Goal: Information Seeking & Learning: Learn about a topic

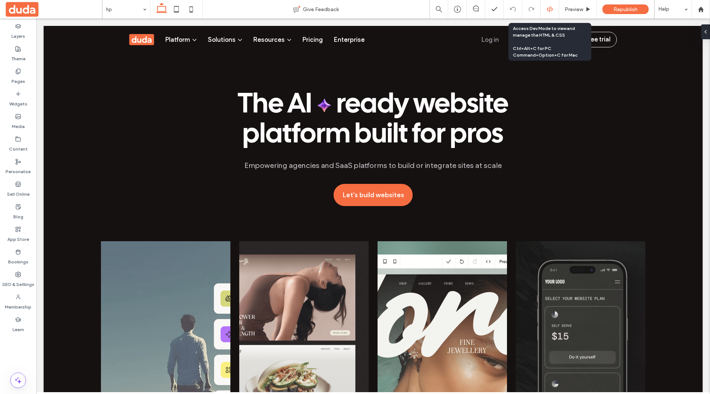
click at [552, 8] on icon at bounding box center [550, 9] width 7 height 7
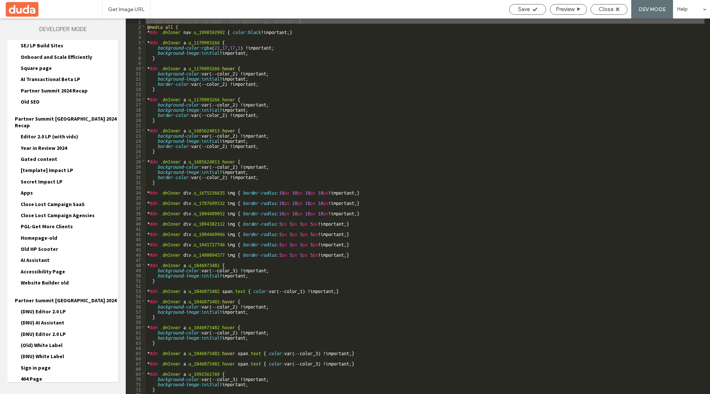
scroll to position [923, 0]
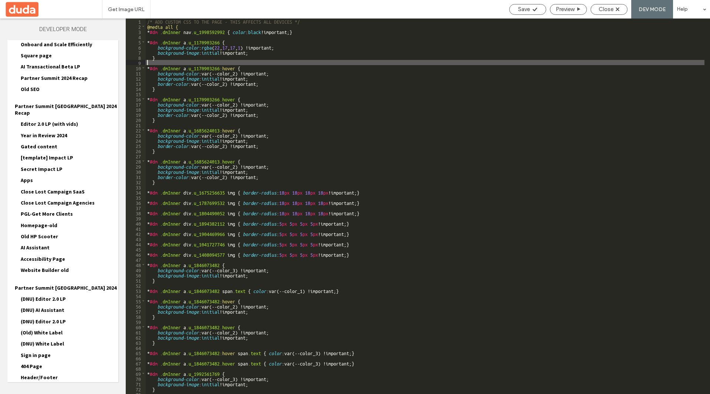
click at [361, 64] on div "/* ADD CUSTOM CSS TO THE PAGE - THIS AFFECTS ALL DEVICES */ @media all { * #dm …" at bounding box center [488, 211] width 685 height 386
click at [34, 394] on span "Popups HTML/CSS" at bounding box center [33, 397] width 41 height 7
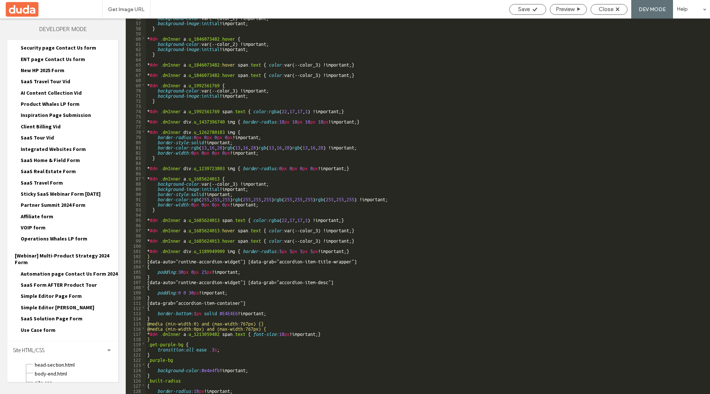
scroll to position [288, 0]
click at [54, 370] on span "body-end.html" at bounding box center [76, 373] width 84 height 7
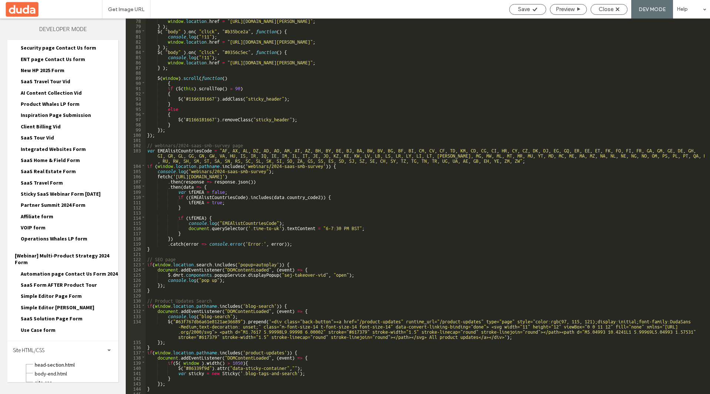
scroll to position [427, 0]
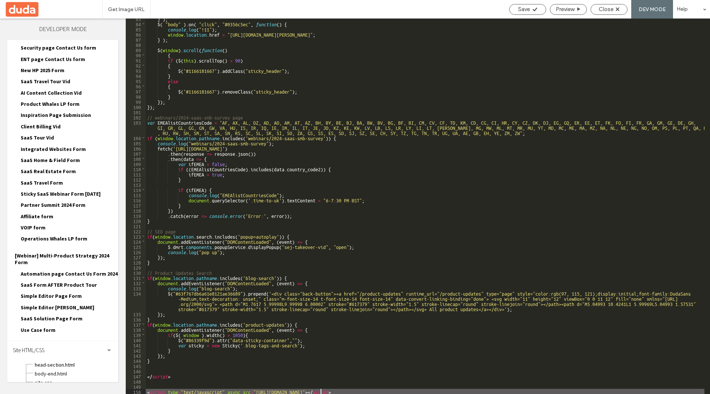
click at [320, 392] on div "} ) ; $ ( "body" ) . on ( "click" , "#0356c5ec" , function ( ) { console . log …" at bounding box center [425, 209] width 559 height 386
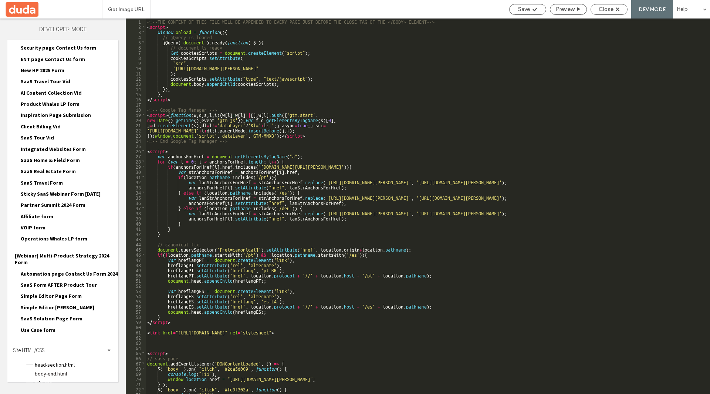
scroll to position [0, 0]
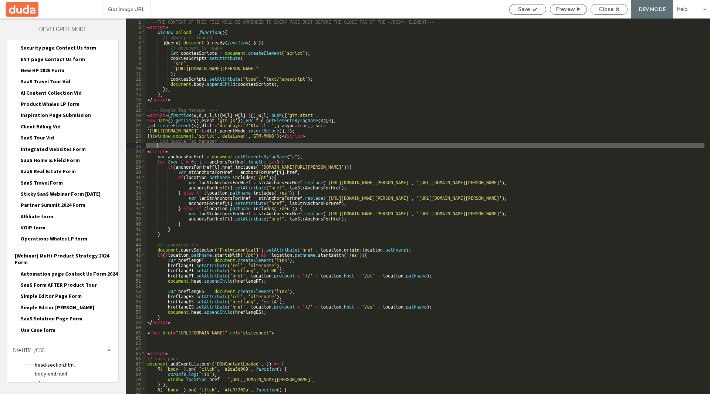
click at [238, 145] on div "<!--THE CONTENT OF THIS FILE WILL BE APPENDED TO EVERY PAGE JUST BEFORE THE CLO…" at bounding box center [425, 211] width 559 height 386
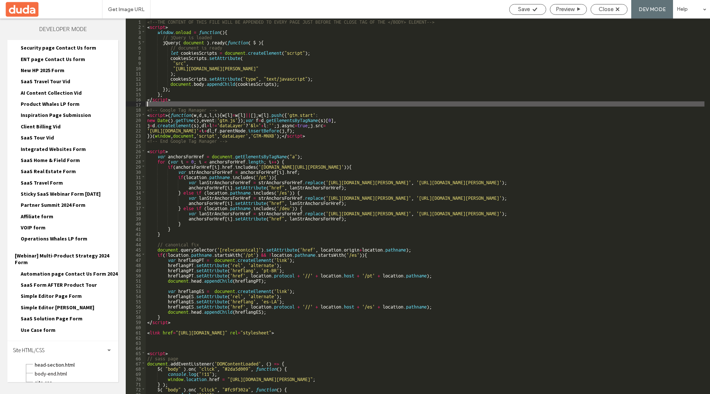
click at [225, 106] on div "<!--THE CONTENT OF THIS FILE WILL BE APPENDED TO EVERY PAGE JUST BEFORE THE CLO…" at bounding box center [425, 211] width 559 height 386
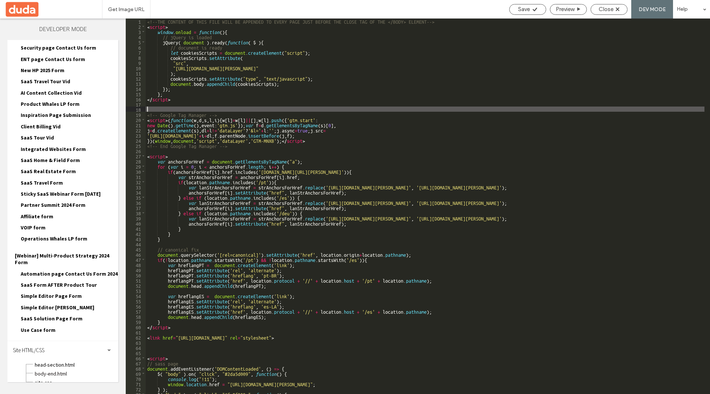
paste textarea
type textarea "**"
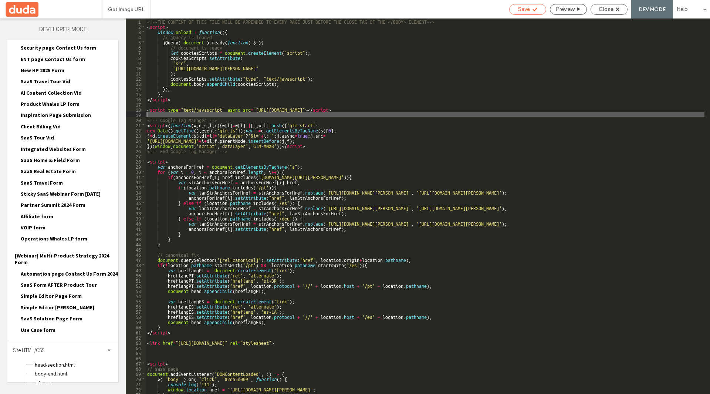
click at [534, 10] on use at bounding box center [535, 9] width 4 height 4
click at [613, 10] on span "Close" at bounding box center [606, 9] width 15 height 7
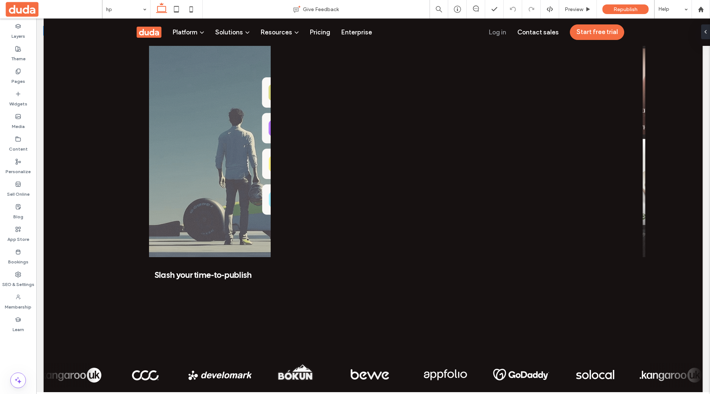
scroll to position [222, 0]
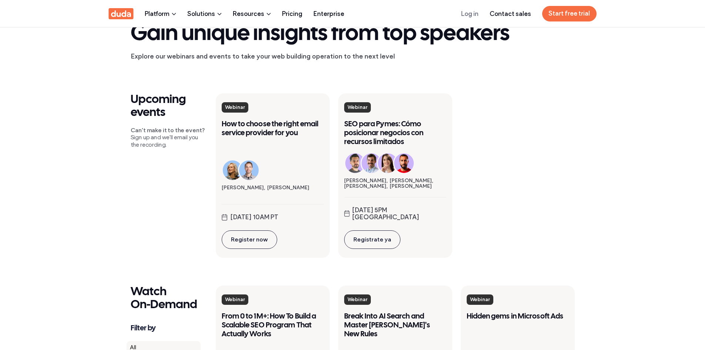
scroll to position [148, 0]
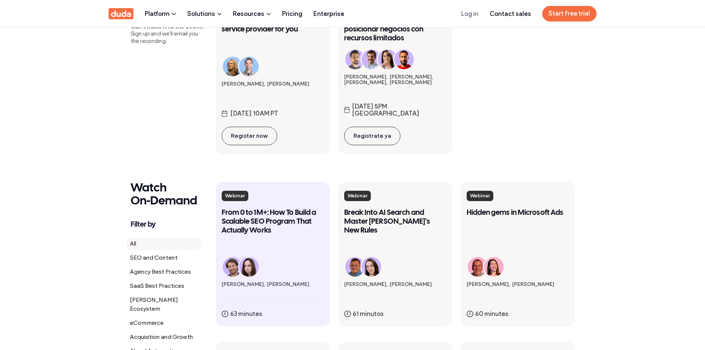
click at [284, 229] on div "From 0 to 1M+: How To Build a Scalable SEO Program That Actually Works" at bounding box center [273, 221] width 102 height 27
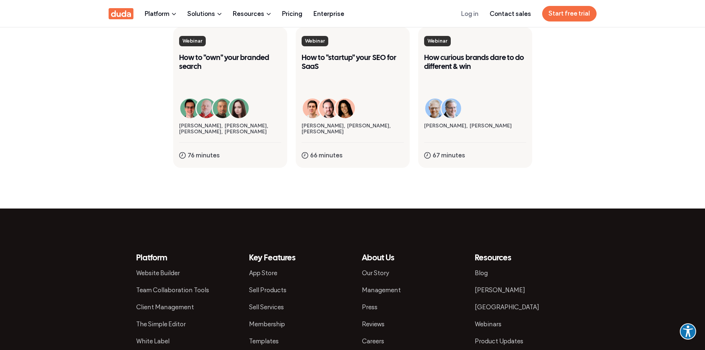
scroll to position [703, 0]
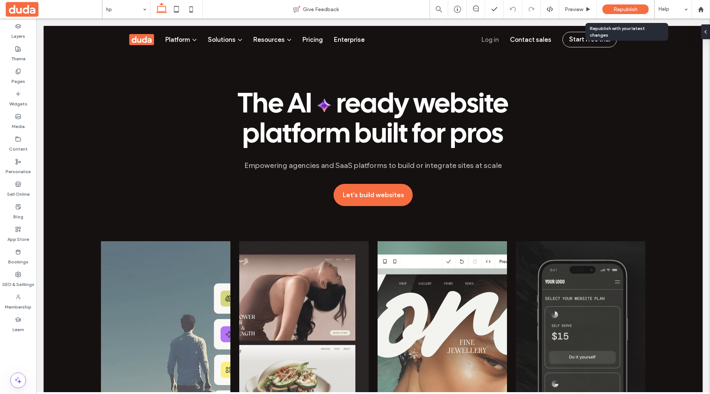
click at [624, 6] on span "Republish" at bounding box center [626, 9] width 24 height 6
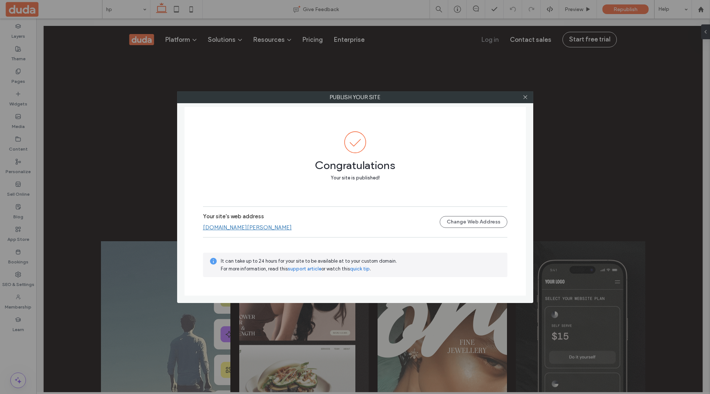
click at [210, 229] on link "www.duda.co" at bounding box center [247, 227] width 89 height 7
